Goal: Task Accomplishment & Management: Manage account settings

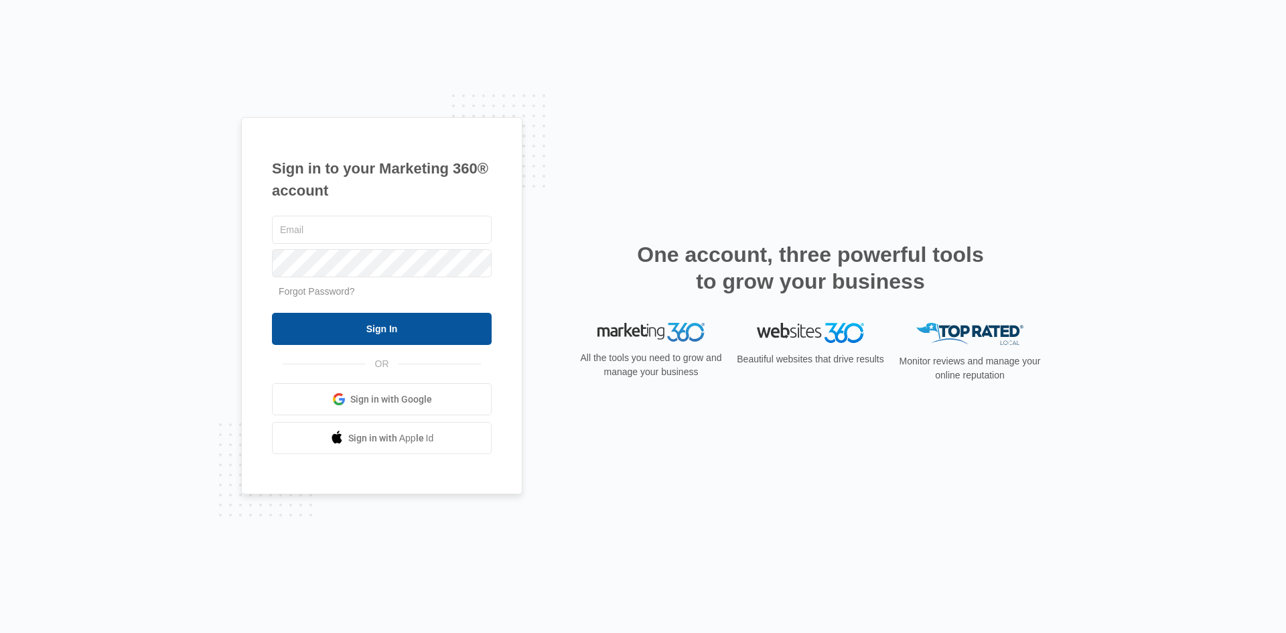
type input "[EMAIL_ADDRESS][DOMAIN_NAME]"
click at [382, 324] on input "Sign In" at bounding box center [382, 329] width 220 height 32
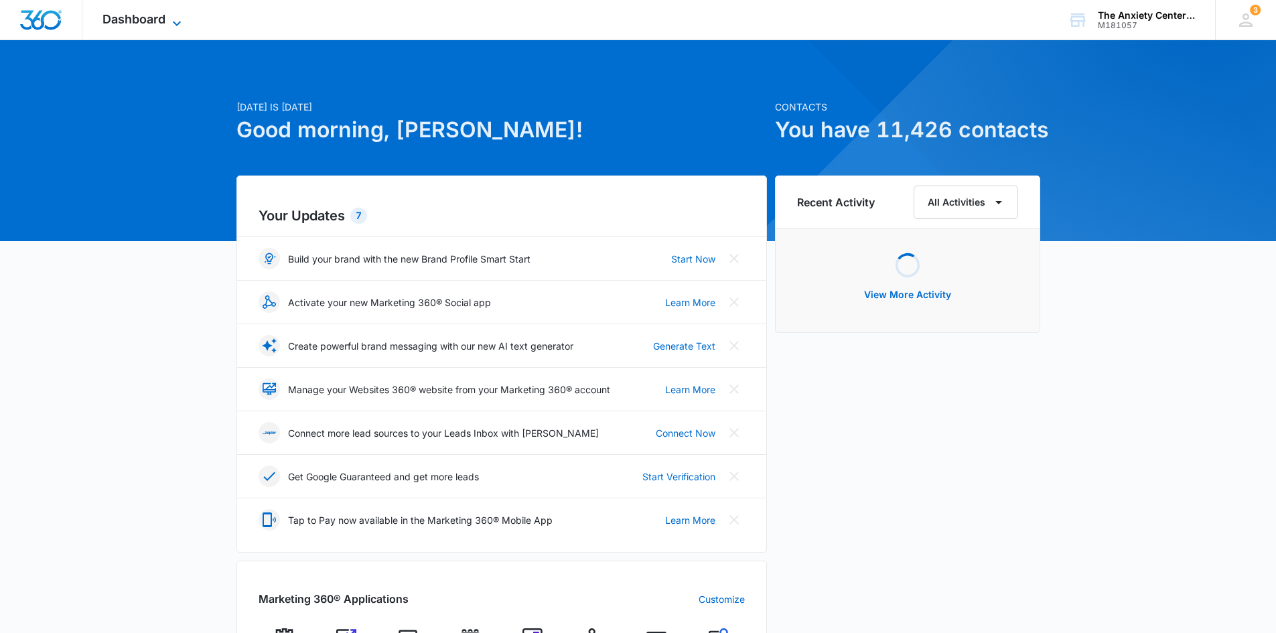
click at [157, 21] on span "Dashboard" at bounding box center [133, 19] width 63 height 14
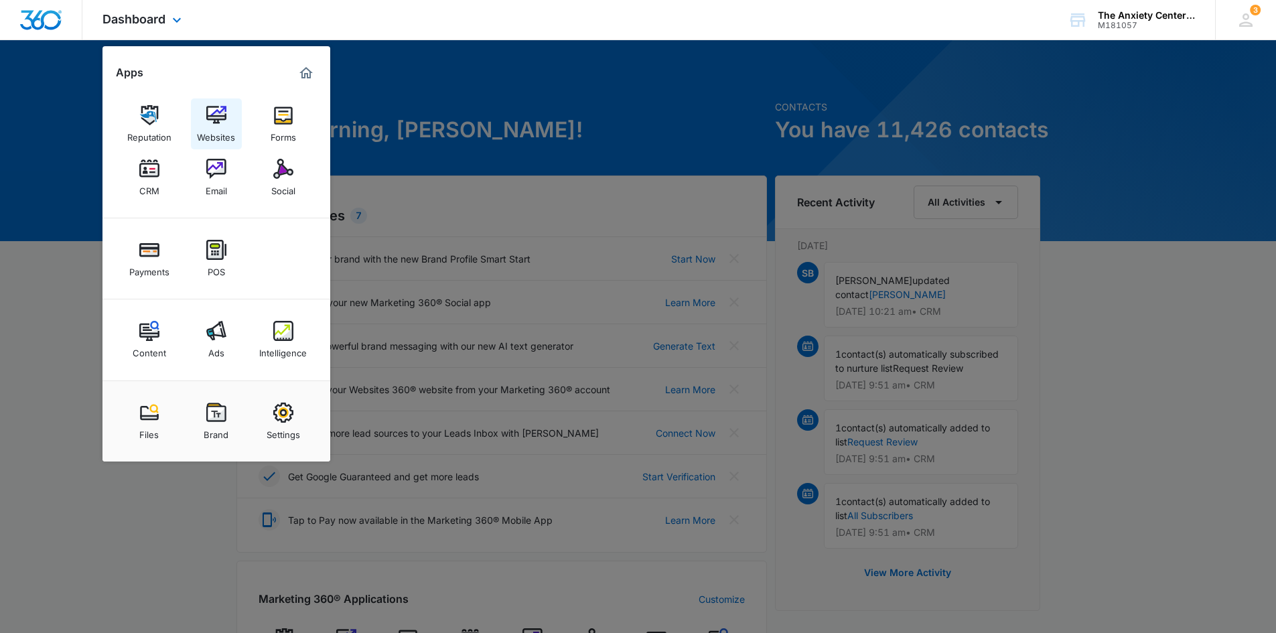
click at [220, 123] on img at bounding box center [216, 115] width 20 height 20
